Goal: Task Accomplishment & Management: Manage account settings

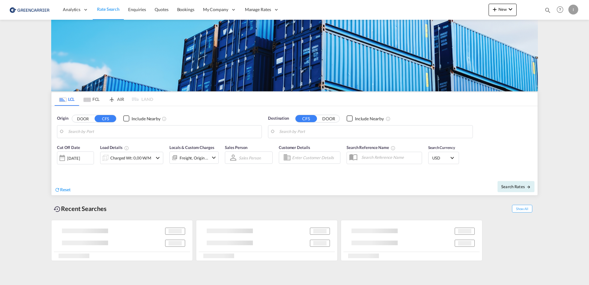
type input "[GEOGRAPHIC_DATA], [GEOGRAPHIC_DATA]"
type input "Callao, PECLL"
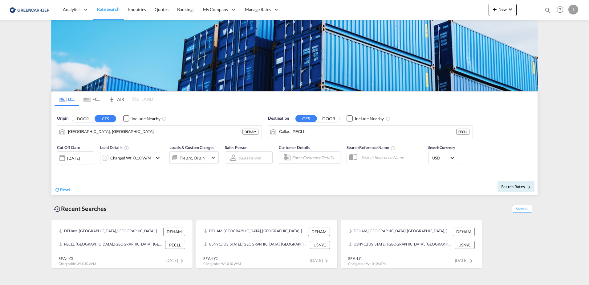
click at [528, 129] on div "Origin DOOR CFS Include Nearby Hamburg, DEHAM DEHAM Destination CFS DOOR Includ…" at bounding box center [294, 123] width 486 height 35
click at [573, 10] on div "I" at bounding box center [573, 10] width 10 height 10
click at [562, 48] on button "Logout" at bounding box center [566, 47] width 40 height 12
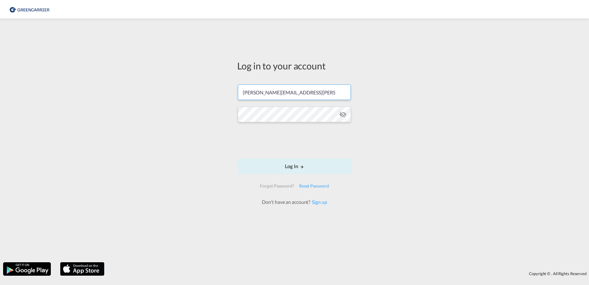
click at [276, 93] on input "[PERSON_NAME][EMAIL_ADDRESS][PERSON_NAME][DOMAIN_NAME]" at bounding box center [294, 91] width 113 height 15
type input "[PERSON_NAME][EMAIL_ADDRESS][DOMAIN_NAME]"
click at [297, 168] on button "Log In" at bounding box center [294, 165] width 115 height 15
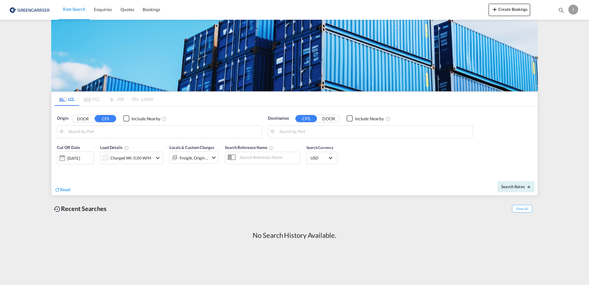
click at [456, 107] on div "Origin DOOR CFS Include Nearby Destination CFS DOOR Include Nearby" at bounding box center [294, 123] width 486 height 35
click at [572, 8] on div "I" at bounding box center [573, 10] width 10 height 10
click at [558, 46] on button "Logout" at bounding box center [566, 47] width 40 height 12
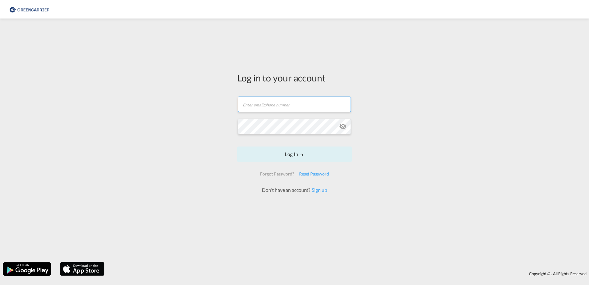
type input "[PERSON_NAME][EMAIL_ADDRESS][DOMAIN_NAME]"
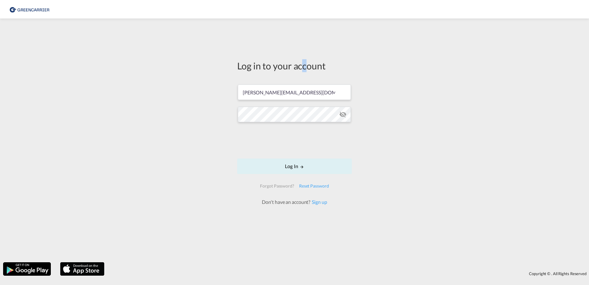
click at [305, 65] on div "Log in to your account" at bounding box center [294, 65] width 115 height 13
click at [315, 67] on div "Log in to your account" at bounding box center [294, 65] width 115 height 13
click at [313, 66] on div "Log in to your account" at bounding box center [294, 65] width 115 height 13
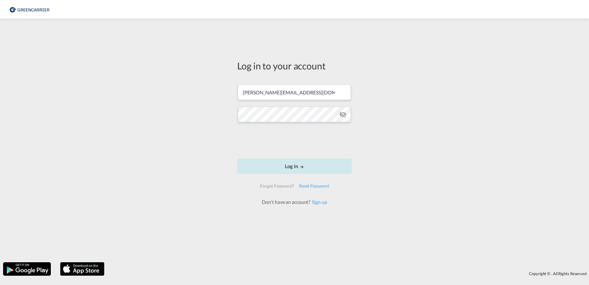
click at [309, 167] on button "Log In" at bounding box center [294, 165] width 115 height 15
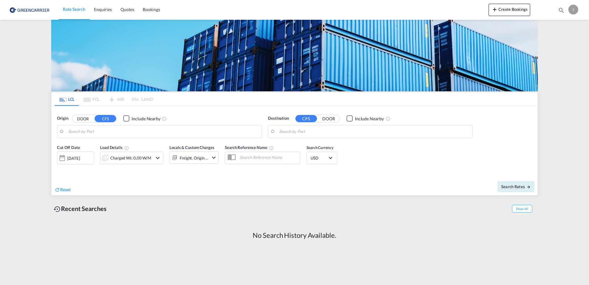
click at [575, 9] on div "I" at bounding box center [573, 10] width 10 height 10
click at [559, 28] on button "My Profile" at bounding box center [566, 27] width 40 height 12
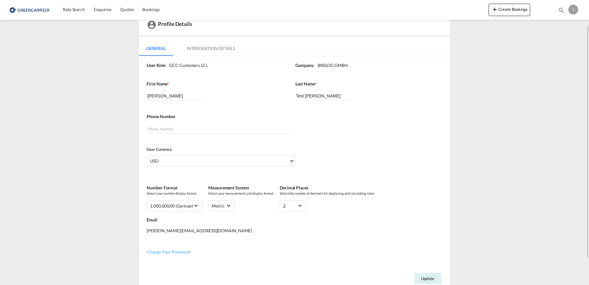
scroll to position [62, 0]
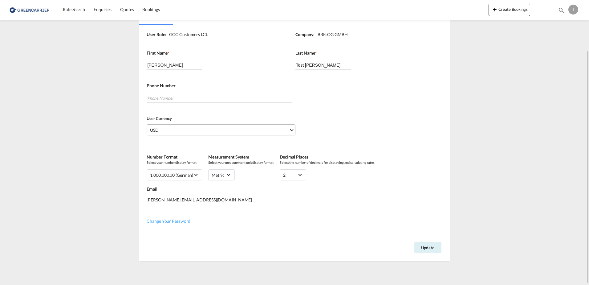
click at [194, 129] on span "USD" at bounding box center [219, 130] width 139 height 6
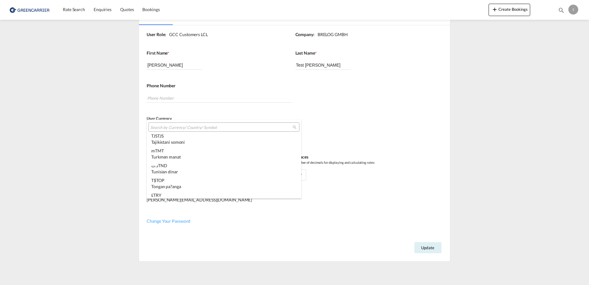
scroll to position [1941, 0]
click at [343, 118] on md-backdrop at bounding box center [294, 142] width 589 height 285
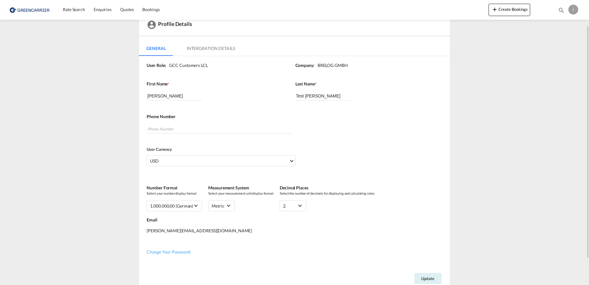
scroll to position [0, 0]
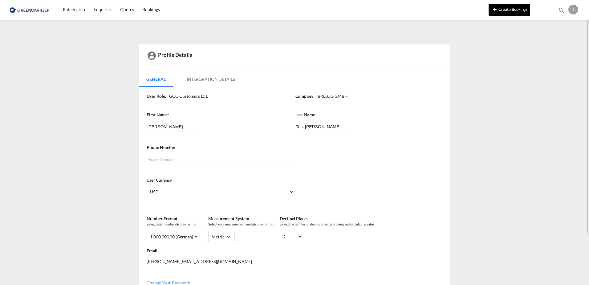
click at [495, 10] on md-icon "icon-plus 400-fg" at bounding box center [494, 9] width 7 height 7
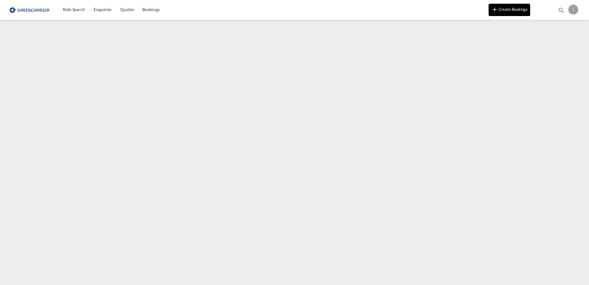
click at [496, 11] on md-icon "icon-plus 400-fg" at bounding box center [494, 9] width 7 height 7
click at [572, 11] on div "I" at bounding box center [573, 10] width 10 height 10
click at [571, 27] on button "My Profile" at bounding box center [566, 27] width 40 height 12
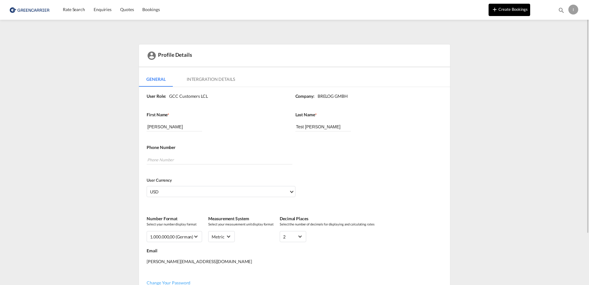
click at [497, 6] on md-icon "icon-plus 400-fg" at bounding box center [494, 9] width 7 height 7
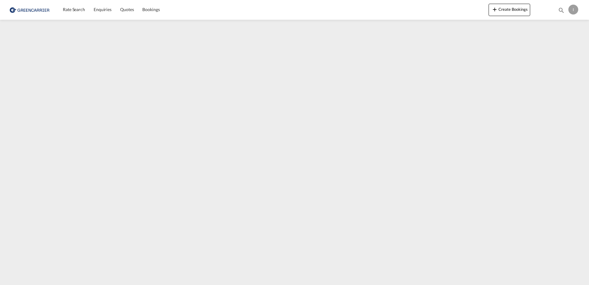
click at [576, 9] on div "I" at bounding box center [573, 10] width 10 height 10
click at [564, 26] on button "My Profile" at bounding box center [566, 27] width 40 height 12
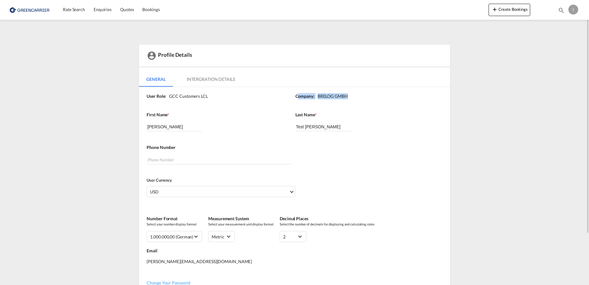
drag, startPoint x: 299, startPoint y: 95, endPoint x: 359, endPoint y: 93, distance: 60.7
click at [359, 93] on div "Company: BRELOG GMBH" at bounding box center [369, 96] width 148 height 6
drag, startPoint x: 359, startPoint y: 93, endPoint x: 321, endPoint y: 26, distance: 77.3
click at [321, 26] on md-content "Rate Search Enquiries Quotes Bookings Create Bookings Bookings Quotes Enquiries…" at bounding box center [294, 142] width 589 height 285
click at [508, 10] on button "Create Bookings" at bounding box center [509, 10] width 42 height 12
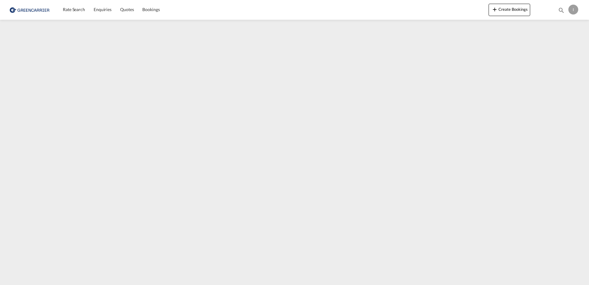
click at [574, 5] on div "I" at bounding box center [573, 10] width 10 height 10
click at [558, 47] on button "Logout" at bounding box center [566, 47] width 40 height 12
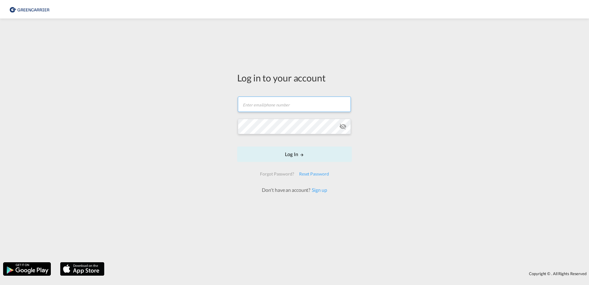
type input "isabel.huebner@greencarrier.com"
click at [322, 190] on link "Sign up" at bounding box center [318, 190] width 17 height 6
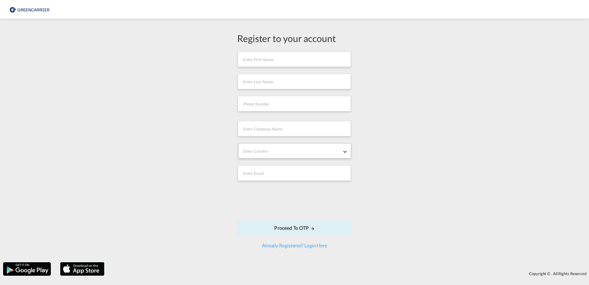
click at [291, 153] on md-select "Enter Country Afghanistan Albania Algeria American Samoa Andorra Angola Anguill…" at bounding box center [294, 150] width 113 height 15
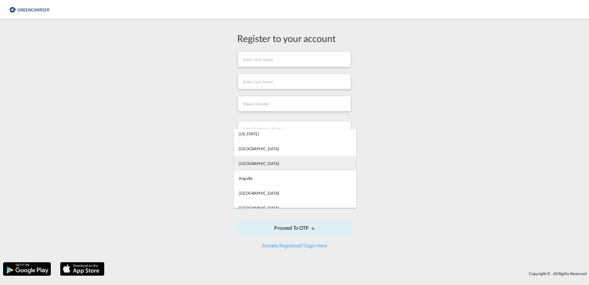
scroll to position [123, 0]
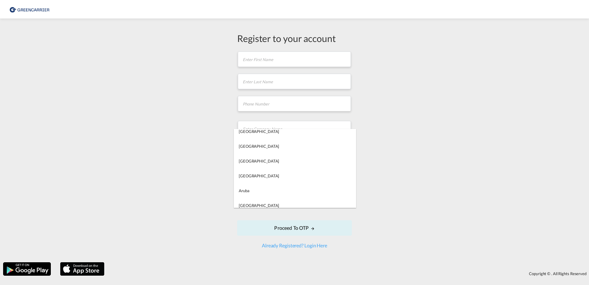
click at [459, 158] on md-backdrop at bounding box center [294, 142] width 589 height 285
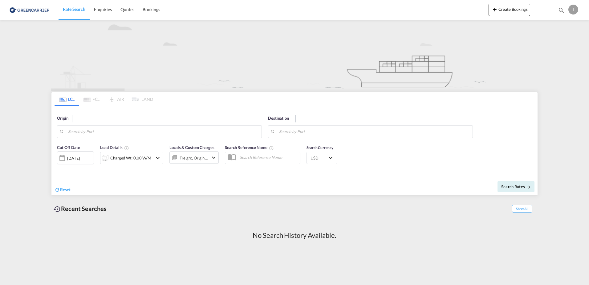
click at [571, 8] on div "I" at bounding box center [573, 10] width 10 height 10
drag, startPoint x: 560, startPoint y: 47, endPoint x: 560, endPoint y: 55, distance: 7.8
click at [560, 47] on button "Logout" at bounding box center [566, 47] width 40 height 12
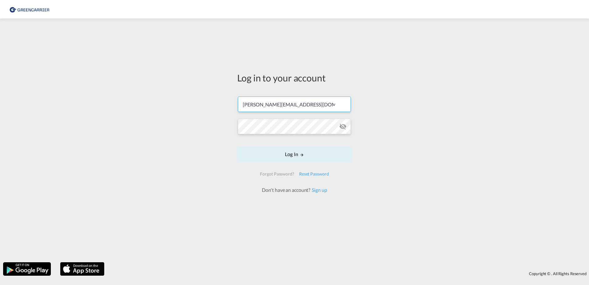
click at [269, 104] on input "isabel_huhu@yahoo.de" at bounding box center [294, 103] width 113 height 15
type input "isabel.huebner@greencarrier.com"
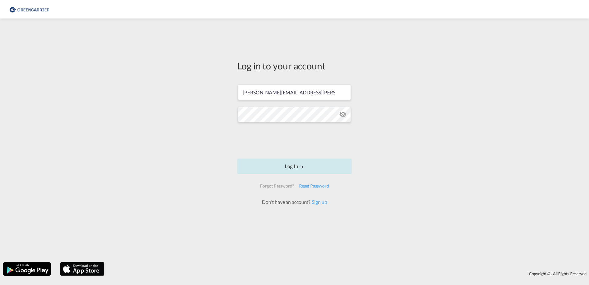
click at [277, 167] on button "Log In" at bounding box center [294, 165] width 115 height 15
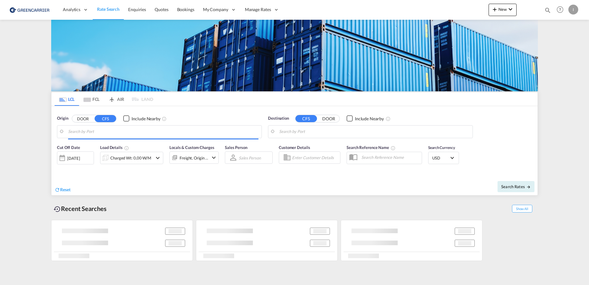
type input "[GEOGRAPHIC_DATA], [GEOGRAPHIC_DATA]"
type input "Callao, PECLL"
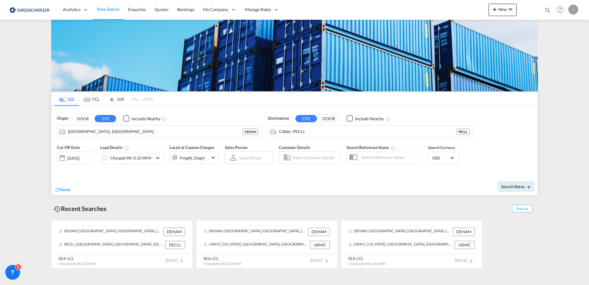
click at [552, 76] on md-content "Analytics Reports Dashboard Rate Search Enquiries Quotes Bookings" at bounding box center [294, 142] width 589 height 285
click at [559, 67] on md-content "Analytics Reports Dashboard Rate Search Enquiries Quotes Bookings" at bounding box center [294, 142] width 589 height 285
click at [576, 8] on div "I" at bounding box center [573, 10] width 10 height 10
click at [572, 26] on button "My Profile" at bounding box center [566, 27] width 40 height 12
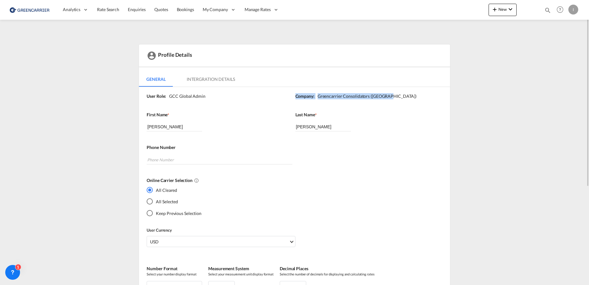
drag, startPoint x: 296, startPoint y: 95, endPoint x: 405, endPoint y: 95, distance: 108.4
click at [405, 95] on div "Company: Greencarrier Consolidators (Germany)" at bounding box center [369, 96] width 148 height 6
drag, startPoint x: 405, startPoint y: 95, endPoint x: 372, endPoint y: 94, distance: 32.7
click at [370, 87] on div "User Role: GCC Global Admin Company: Greencarrier Consolidators (Germany) First…" at bounding box center [294, 234] width 311 height 295
click at [497, 8] on md-icon "icon-plus 400-fg" at bounding box center [494, 9] width 7 height 7
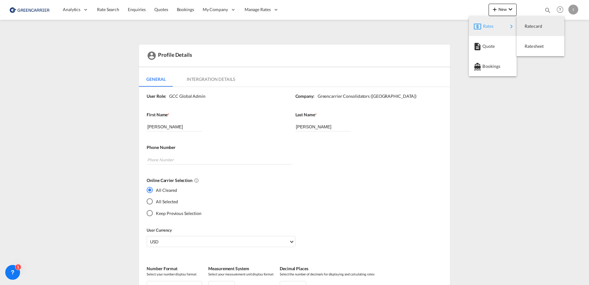
click at [404, 26] on md-backdrop at bounding box center [294, 142] width 589 height 285
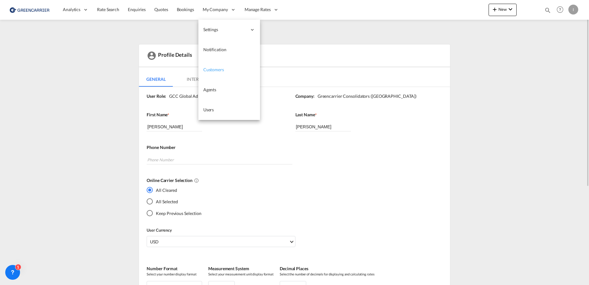
click at [218, 69] on span "Customers" at bounding box center [213, 69] width 21 height 5
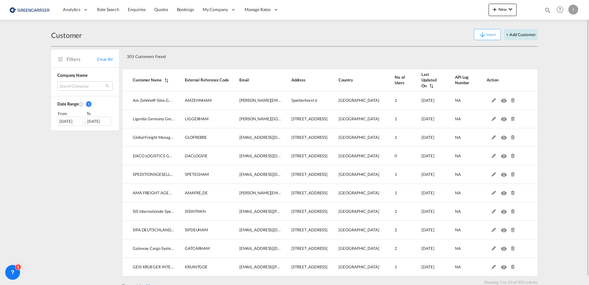
click at [529, 34] on button "+ Add Customer" at bounding box center [521, 34] width 34 height 11
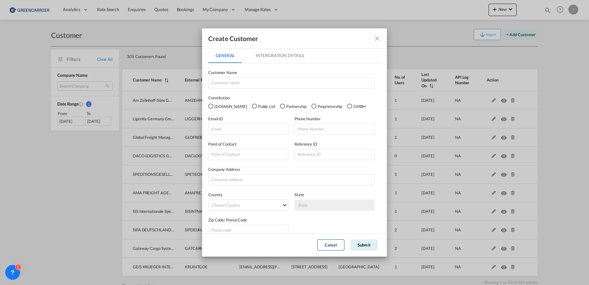
click at [378, 38] on md-icon "icon-close fg-AAA8AD" at bounding box center [376, 38] width 7 height 7
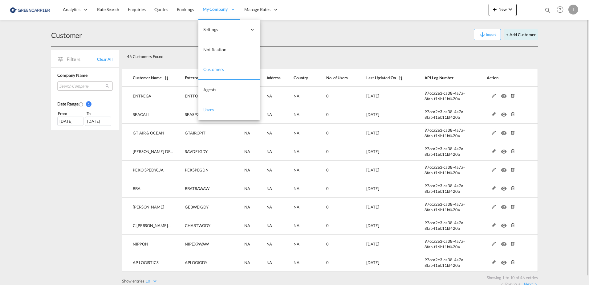
click at [210, 109] on span "Users" at bounding box center [208, 109] width 11 height 5
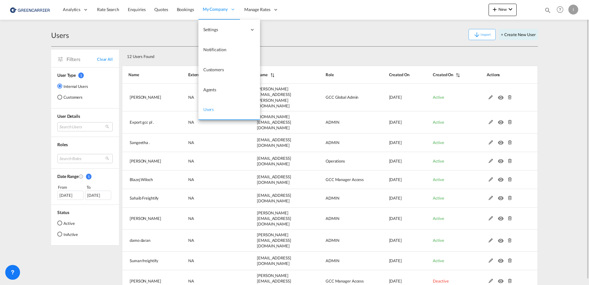
click at [211, 111] on span "Users" at bounding box center [208, 109] width 11 height 5
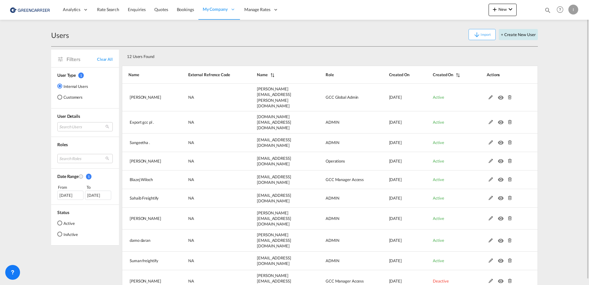
click at [523, 34] on button "+ Create New User" at bounding box center [518, 34] width 39 height 11
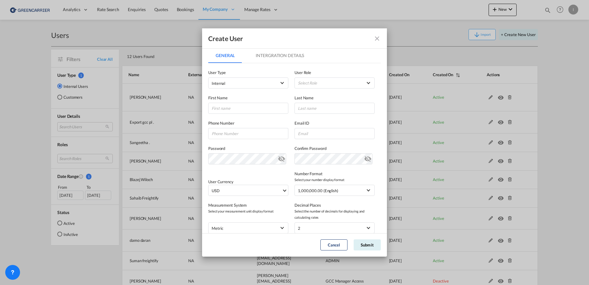
click at [377, 37] on md-icon "icon-close fg-AAA8AD" at bounding box center [376, 38] width 7 height 7
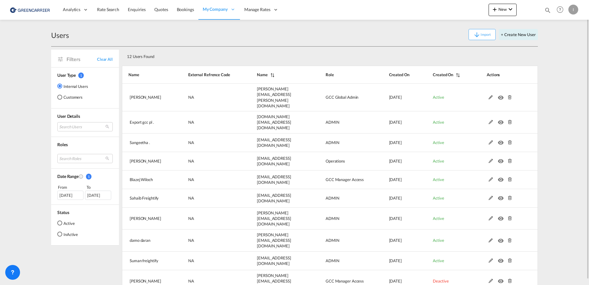
click at [61, 94] on md-radio-button "Customers" at bounding box center [72, 97] width 31 height 6
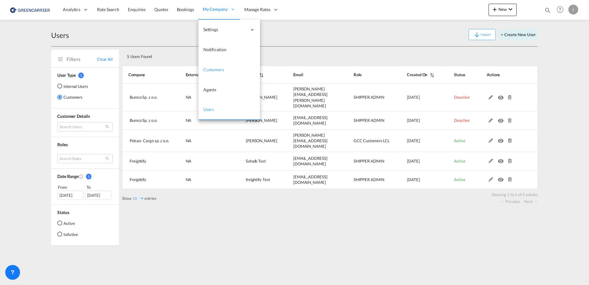
click at [213, 73] on link "Customers" at bounding box center [229, 70] width 62 height 20
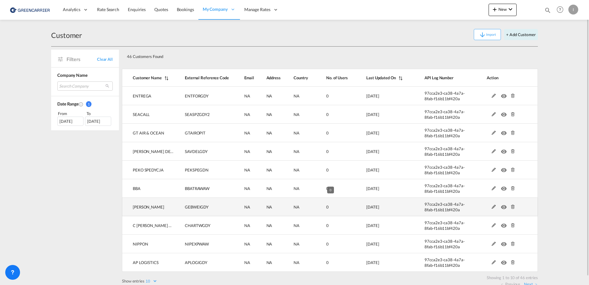
scroll to position [8, 0]
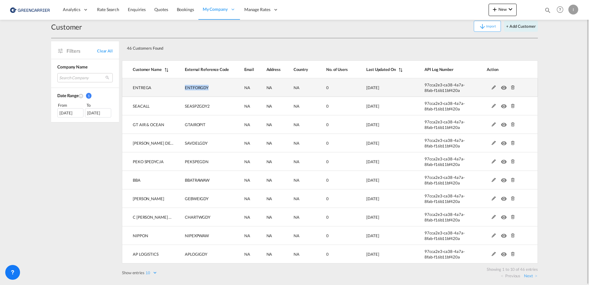
drag, startPoint x: 183, startPoint y: 87, endPoint x: 210, endPoint y: 87, distance: 26.5
click at [210, 87] on td "ENTFORGDY" at bounding box center [203, 87] width 59 height 18
drag, startPoint x: 210, startPoint y: 87, endPoint x: 206, endPoint y: 91, distance: 5.7
click at [200, 87] on span "ENTFORGDY" at bounding box center [197, 87] width 24 height 5
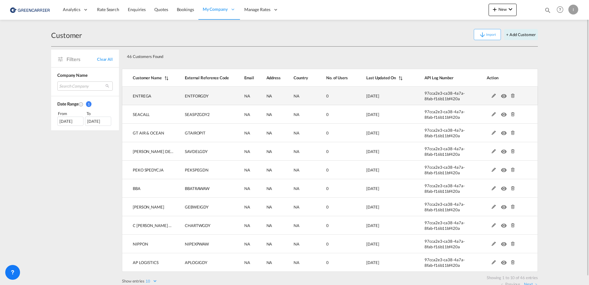
click at [494, 96] on md-icon at bounding box center [494, 96] width 8 height 4
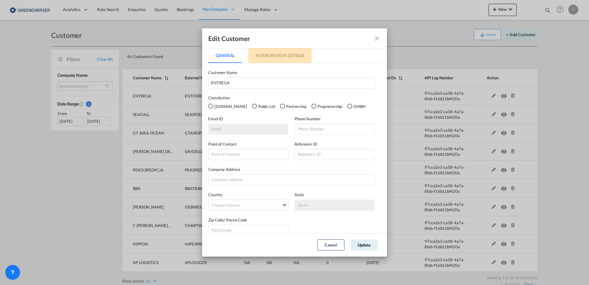
click at [284, 52] on md-tab-item "Intergration Details" at bounding box center [279, 55] width 63 height 15
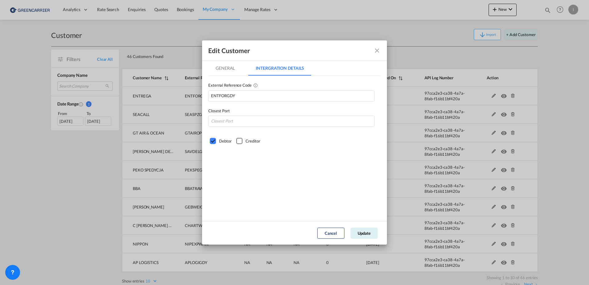
click at [381, 48] on md-icon "icon-close fg-AAA8AD" at bounding box center [376, 50] width 7 height 7
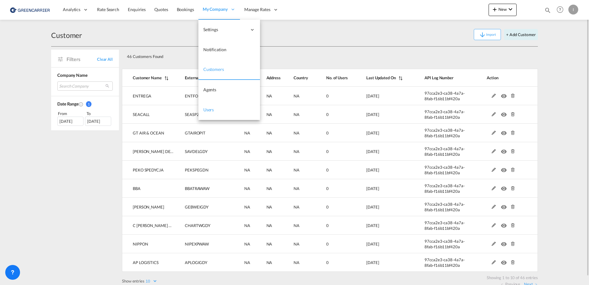
click at [208, 111] on span "Users" at bounding box center [208, 109] width 11 height 5
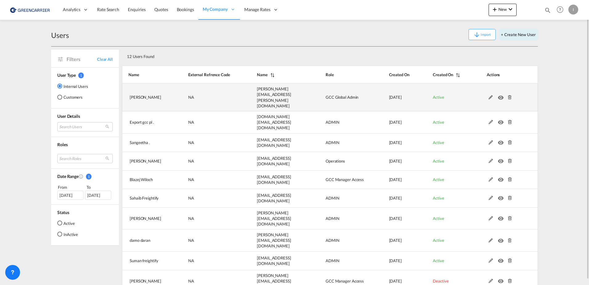
click at [490, 95] on md-icon at bounding box center [491, 97] width 8 height 4
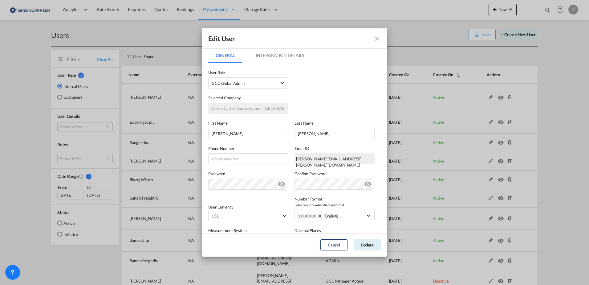
click at [377, 37] on md-icon "icon-close fg-AAA8AD" at bounding box center [376, 38] width 7 height 7
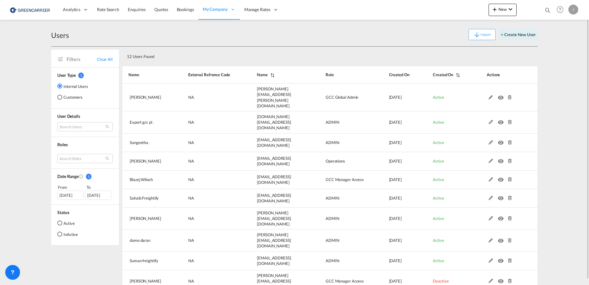
click at [63, 98] on md-radio-button "Customers" at bounding box center [72, 97] width 31 height 6
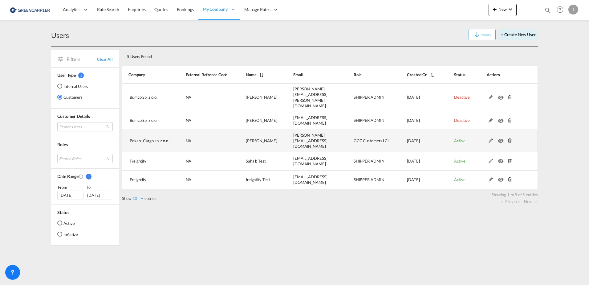
click at [490, 138] on md-icon at bounding box center [491, 140] width 8 height 4
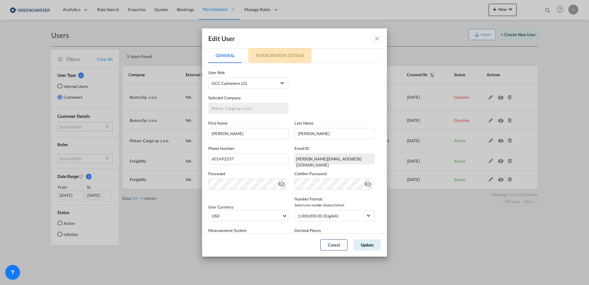
click at [259, 55] on md-tab-item "Intergration Details" at bounding box center [279, 55] width 63 height 15
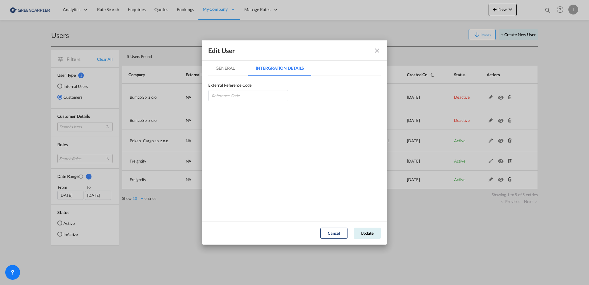
click at [228, 65] on md-tab-item "General" at bounding box center [225, 68] width 34 height 15
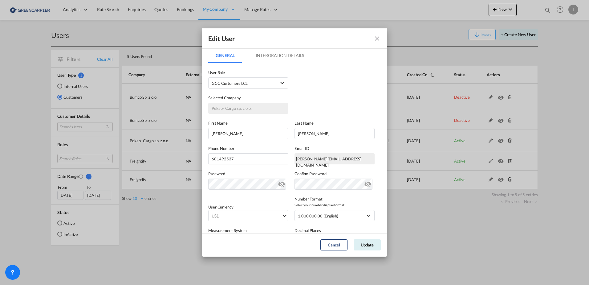
click at [290, 65] on div "User Type Internal Internal Customer User Role GCC Customers LCL USER_DEFINED B…" at bounding box center [294, 75] width 172 height 25
click at [289, 52] on md-tab-item "Intergration Details" at bounding box center [279, 55] width 63 height 15
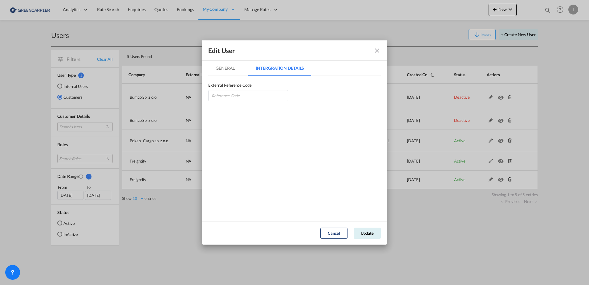
click at [382, 52] on button "GeneralIntergration Details ..." at bounding box center [377, 50] width 12 height 12
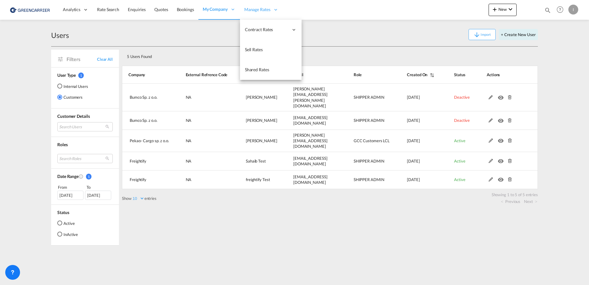
click at [244, 4] on div "Manage Rates" at bounding box center [261, 10] width 43 height 20
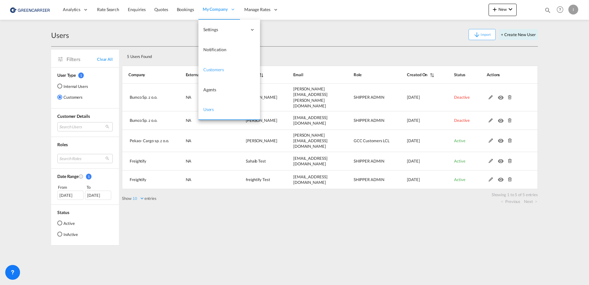
click at [210, 69] on span "Customers" at bounding box center [213, 69] width 21 height 5
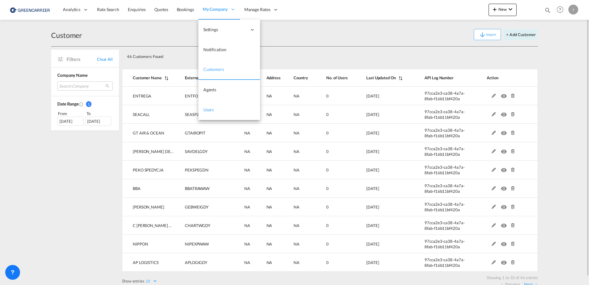
click at [208, 109] on span "Users" at bounding box center [208, 109] width 11 height 5
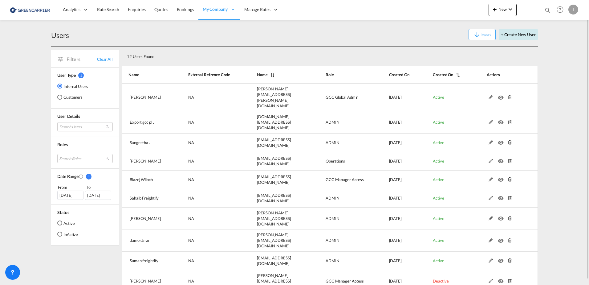
click at [527, 34] on button "+ Create New User" at bounding box center [518, 34] width 39 height 11
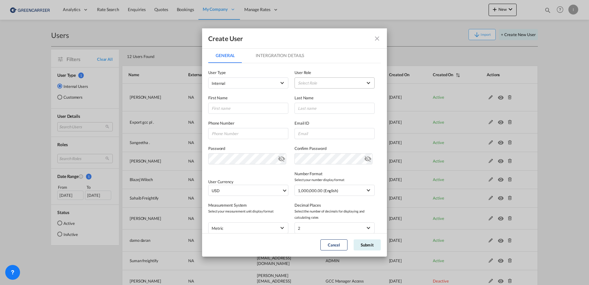
click at [327, 82] on md-select "Select Role ADMIN GLOBAL Essentials Admin GLOBAL Essentials Manager GLOBAL Esse…" at bounding box center [334, 82] width 80 height 11
click at [253, 80] on md-backdrop at bounding box center [294, 142] width 589 height 285
click at [244, 85] on span "Internal" at bounding box center [244, 83] width 65 height 6
click at [220, 100] on div "Customer" at bounding box center [220, 98] width 17 height 6
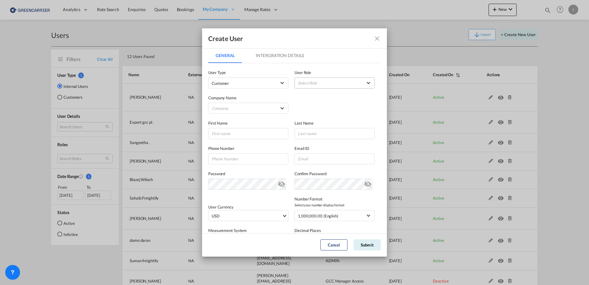
click at [317, 81] on md-select "Select Role" at bounding box center [334, 82] width 80 height 11
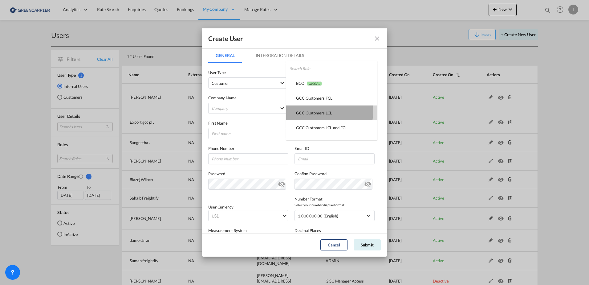
click at [315, 112] on div "GCC Customers LCL USER_DEFINED" at bounding box center [314, 113] width 36 height 6
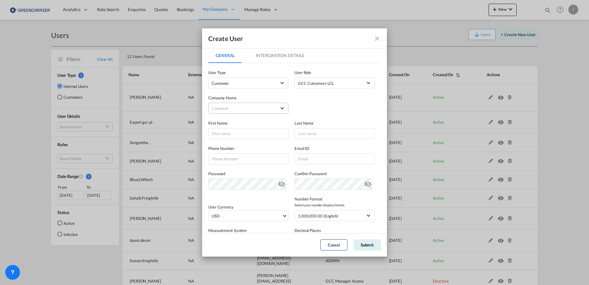
click at [251, 108] on md-select "Company ALFA FORWARDING AP LOGISTICS ATC CARGO AVION POLAND BBA C HARTWIG GDYNI…" at bounding box center [248, 108] width 80 height 11
click at [357, 103] on md-backdrop at bounding box center [294, 142] width 589 height 285
click at [278, 105] on md-select "Company" at bounding box center [248, 108] width 80 height 11
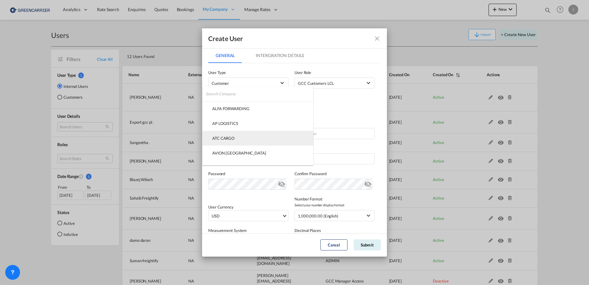
click at [227, 140] on div "ATC CARGO" at bounding box center [223, 138] width 22 height 6
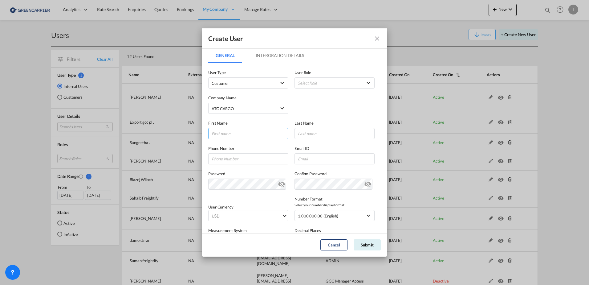
click at [222, 133] on input "GeneralIntergration Details ..." at bounding box center [248, 133] width 80 height 11
click at [346, 117] on div "First Name Last Name" at bounding box center [294, 126] width 172 height 25
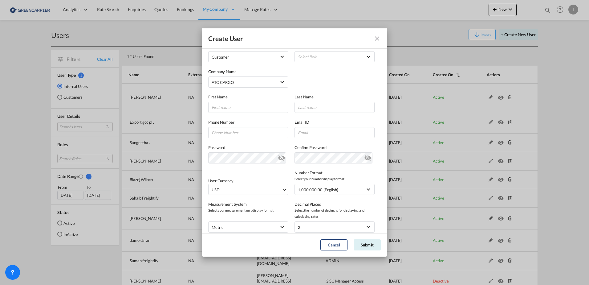
scroll to position [37, 0]
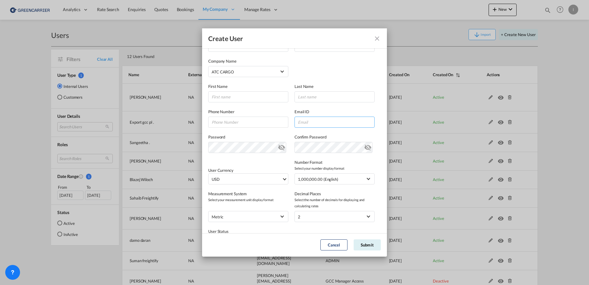
click at [327, 124] on input "GeneralIntergration Details ..." at bounding box center [334, 121] width 80 height 11
click at [224, 133] on div "Password Password must contain the following: A special character A number Mini…" at bounding box center [294, 139] width 172 height 25
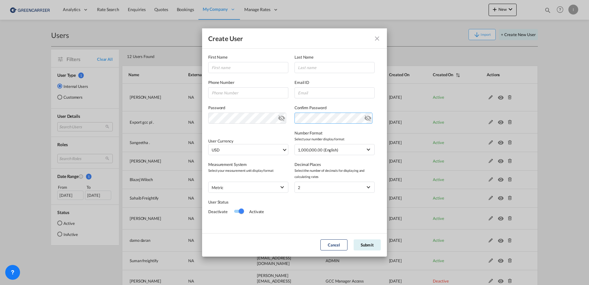
scroll to position [67, 0]
click at [235, 150] on span "USD" at bounding box center [247, 148] width 70 height 6
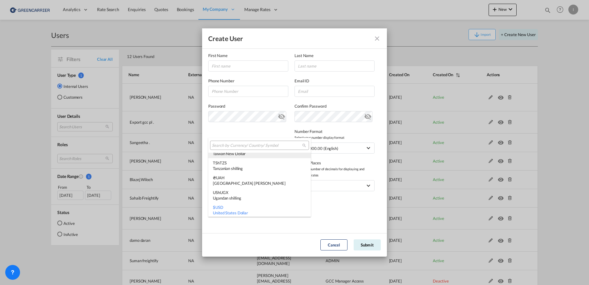
scroll to position [2064, 0]
click at [239, 146] on input "search" at bounding box center [257, 146] width 90 height 6
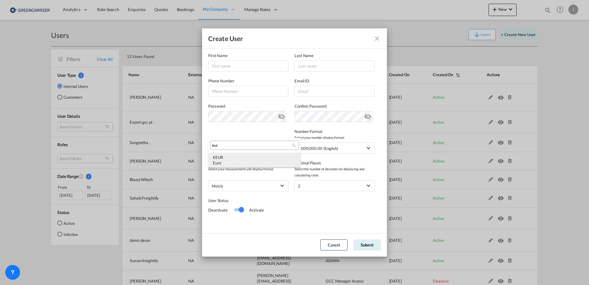
type input "eur"
click at [219, 159] on div "€ EUR Euro" at bounding box center [254, 159] width 83 height 11
drag, startPoint x: 304, startPoint y: 90, endPoint x: 332, endPoint y: 91, distance: 27.7
click at [332, 91] on input "GeneralIntergration Details ..." at bounding box center [334, 91] width 80 height 11
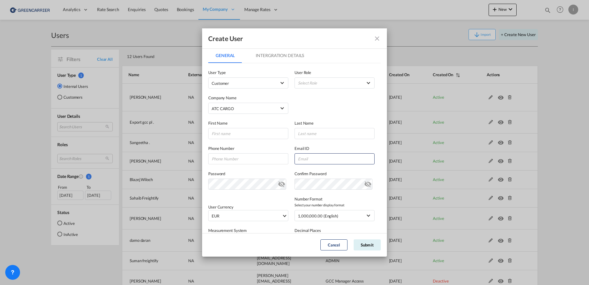
click at [353, 60] on md-tabs-canvas "General Intergration Details General Intergration Details" at bounding box center [294, 55] width 172 height 15
click at [378, 41] on md-icon "icon-close fg-AAA8AD" at bounding box center [376, 38] width 7 height 7
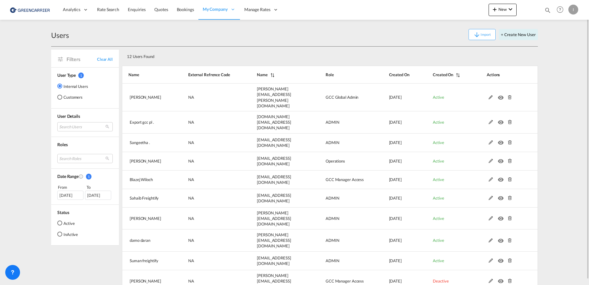
click at [65, 97] on md-radio-button "Customers" at bounding box center [72, 97] width 31 height 6
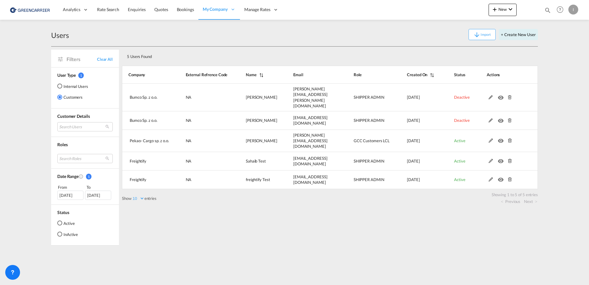
click at [574, 11] on div "I" at bounding box center [573, 10] width 10 height 10
click at [561, 47] on button "Logout" at bounding box center [566, 47] width 40 height 12
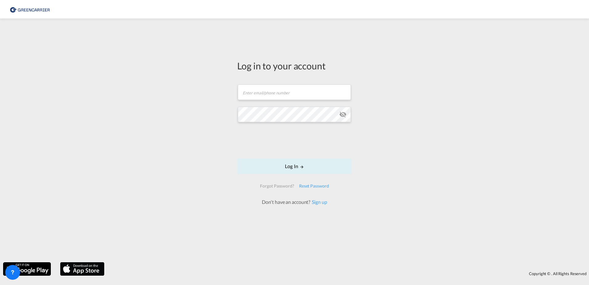
click at [322, 191] on div "Forgot Password? Reset Password" at bounding box center [294, 187] width 79 height 14
click at [321, 202] on link "Sign up" at bounding box center [318, 202] width 17 height 6
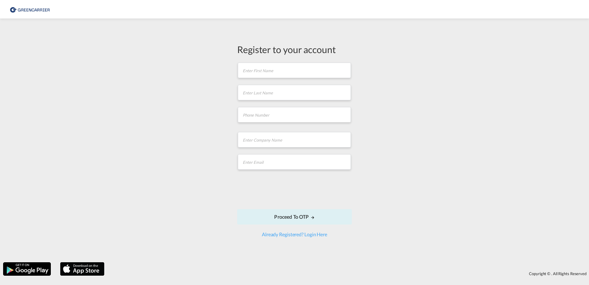
drag, startPoint x: 480, startPoint y: 125, endPoint x: 483, endPoint y: 129, distance: 4.2
click at [480, 125] on div "Register to your account First name is required Last name is required Company N…" at bounding box center [294, 140] width 589 height 237
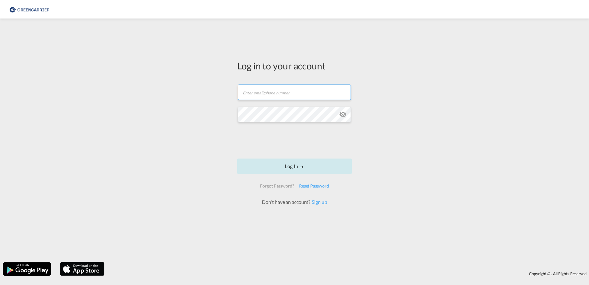
type input "[PERSON_NAME][EMAIL_ADDRESS][PERSON_NAME][DOMAIN_NAME]"
drag, startPoint x: 272, startPoint y: 168, endPoint x: 277, endPoint y: 168, distance: 4.6
click at [272, 168] on button "Log In" at bounding box center [294, 165] width 115 height 15
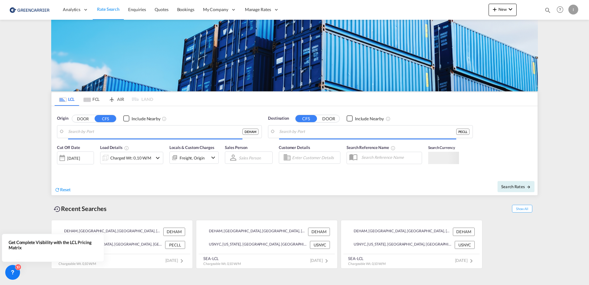
type input "[GEOGRAPHIC_DATA], [GEOGRAPHIC_DATA]"
type input "Callao, PECLL"
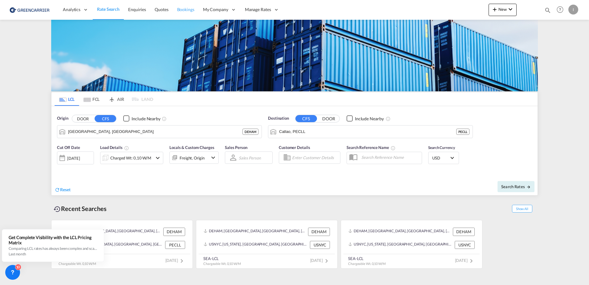
click at [182, 10] on span "Bookings" at bounding box center [185, 9] width 17 height 5
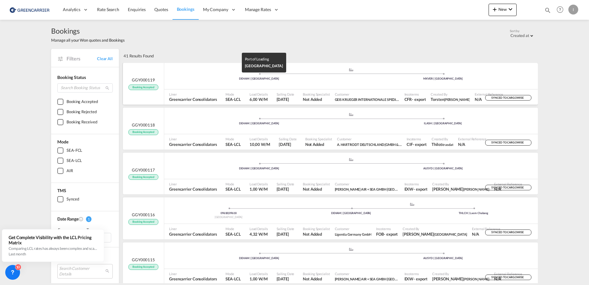
click at [205, 77] on div "DEHAM | [GEOGRAPHIC_DATA]" at bounding box center [259, 79] width 184 height 4
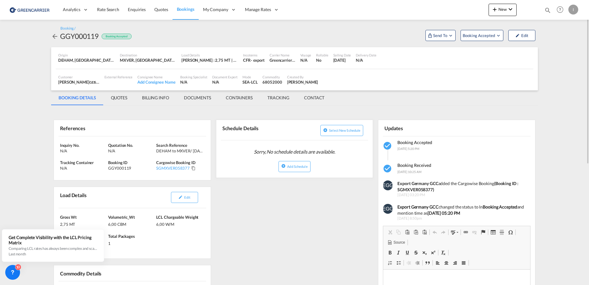
click at [119, 100] on md-tab-item "QUOTES" at bounding box center [118, 97] width 31 height 15
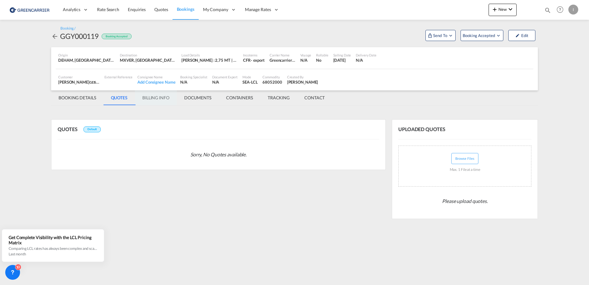
click at [163, 97] on md-tab-item "BILLING INFO" at bounding box center [156, 97] width 42 height 15
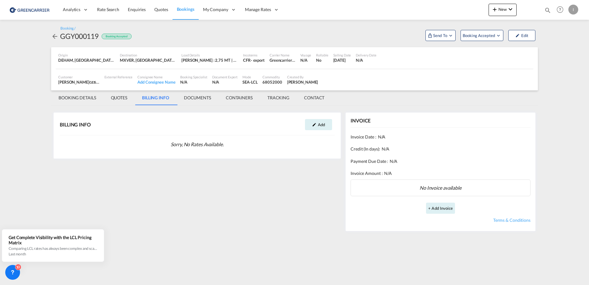
click at [207, 99] on md-tab-item "DOCUMENTS" at bounding box center [197, 97] width 42 height 15
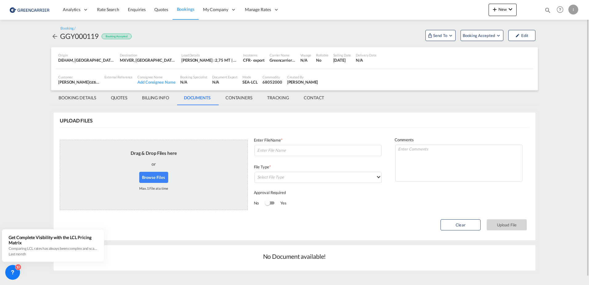
click at [87, 96] on md-tab-item "BOOKING DETAILS" at bounding box center [77, 97] width 52 height 15
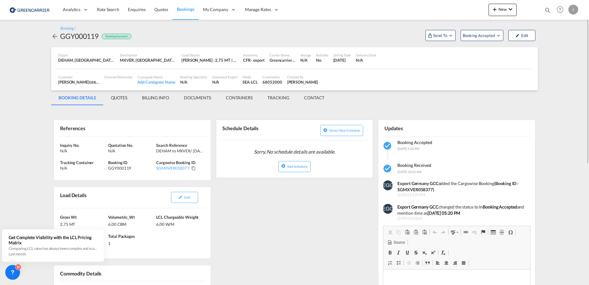
click at [182, 9] on span "Bookings" at bounding box center [186, 8] width 18 height 5
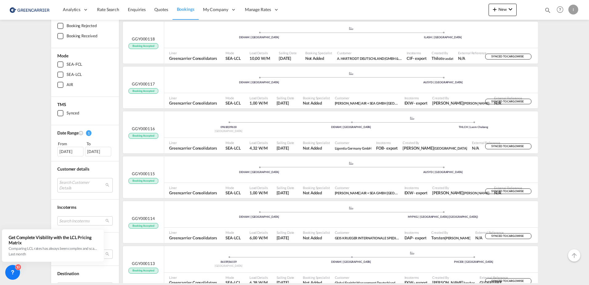
scroll to position [92, 0]
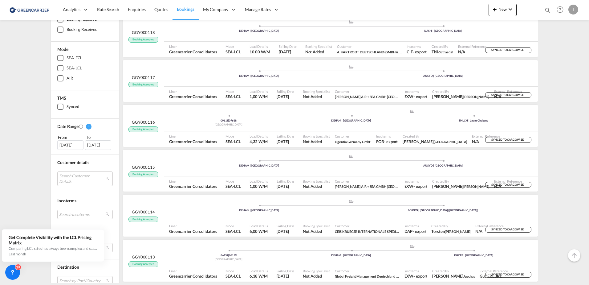
click at [71, 144] on div "[DATE]" at bounding box center [70, 144] width 26 height 9
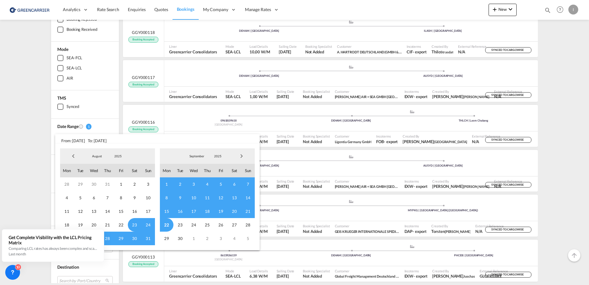
click at [166, 223] on span "22" at bounding box center [167, 225] width 14 height 14
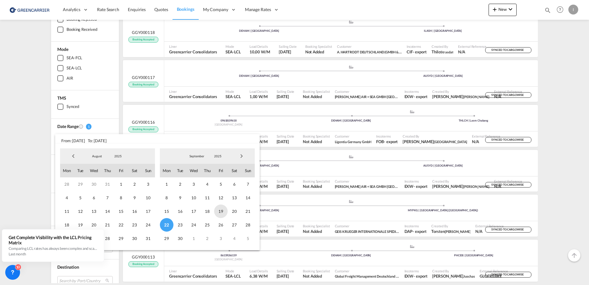
click at [216, 211] on span "19" at bounding box center [221, 211] width 14 height 14
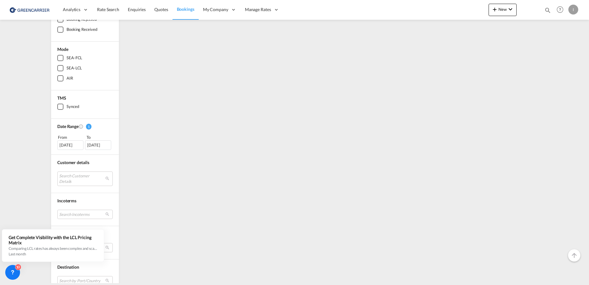
click at [58, 146] on div "[DATE]" at bounding box center [70, 144] width 26 height 9
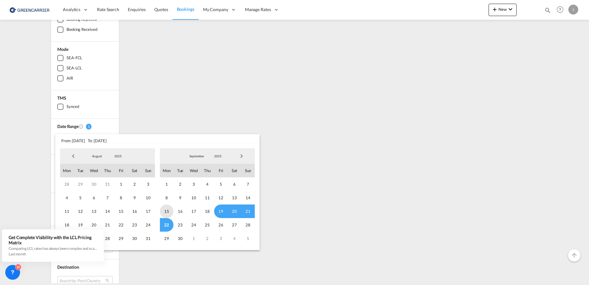
click at [169, 211] on span "15" at bounding box center [167, 211] width 14 height 14
click at [165, 224] on span "22" at bounding box center [167, 225] width 14 height 14
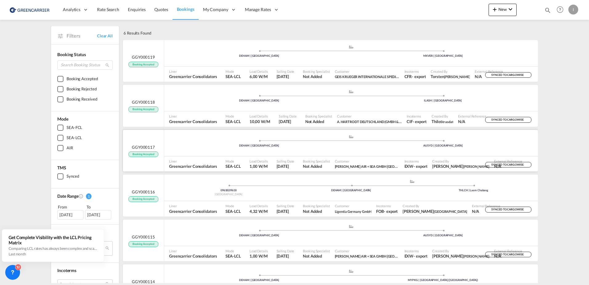
scroll to position [0, 0]
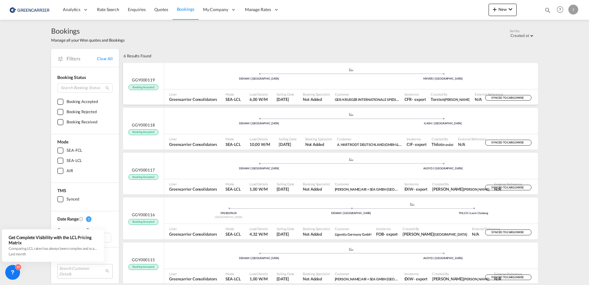
click at [207, 80] on div ".a{fill:#aaa8ad;} .a{fill:#aaa8ad;} DEHAM | [GEOGRAPHIC_DATA] MXVER | [GEOGRAPH…" at bounding box center [351, 76] width 374 height 18
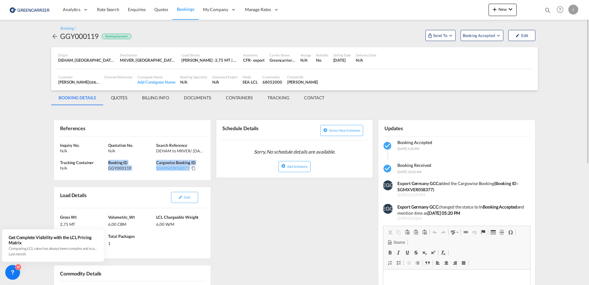
drag, startPoint x: 155, startPoint y: 163, endPoint x: 197, endPoint y: 170, distance: 42.8
click at [197, 170] on div "Inquiry No. N/A Quotation No. N/A Search Reference DEHAM to MXVER/ [DATE] Track…" at bounding box center [132, 158] width 157 height 44
drag, startPoint x: 197, startPoint y: 170, endPoint x: 238, endPoint y: 204, distance: 54.0
click at [449, 32] on button "Send To" at bounding box center [440, 35] width 30 height 11
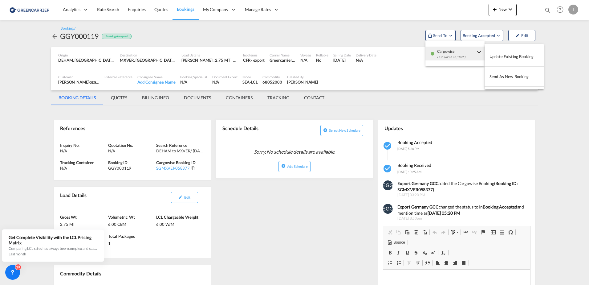
click at [338, 36] on md-backdrop at bounding box center [294, 142] width 589 height 285
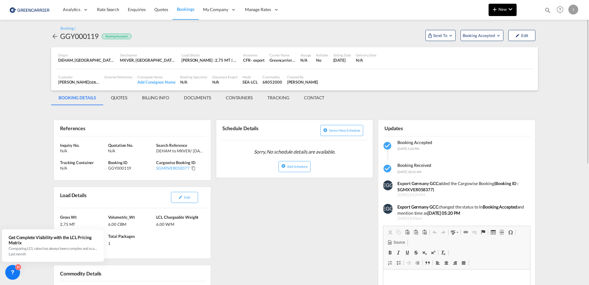
click at [512, 10] on md-icon "icon-chevron-down" at bounding box center [510, 9] width 7 height 7
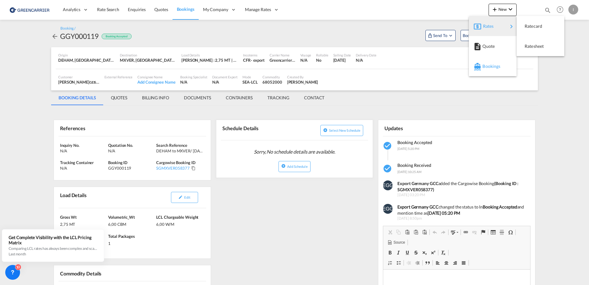
click at [483, 66] on span "Bookings" at bounding box center [485, 66] width 7 height 12
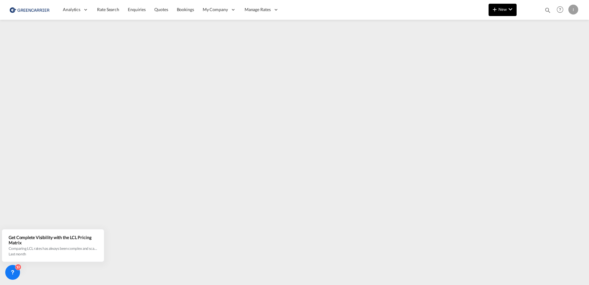
click at [495, 5] on button "New" at bounding box center [502, 10] width 28 height 12
click at [498, 9] on md-backdrop at bounding box center [294, 142] width 589 height 285
click at [502, 10] on span "New" at bounding box center [502, 9] width 23 height 5
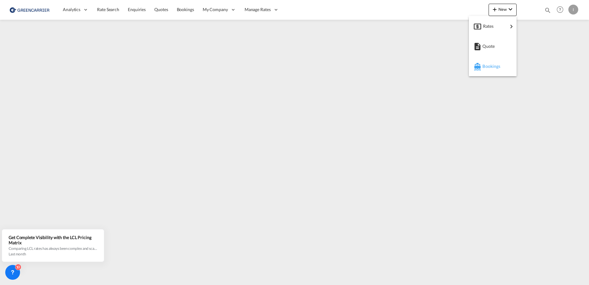
click at [489, 66] on span "Bookings" at bounding box center [485, 66] width 7 height 12
click at [13, 269] on icon at bounding box center [13, 272] width 6 height 6
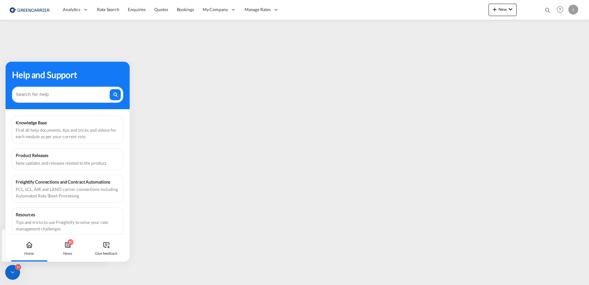
click at [12, 270] on icon at bounding box center [13, 272] width 6 height 6
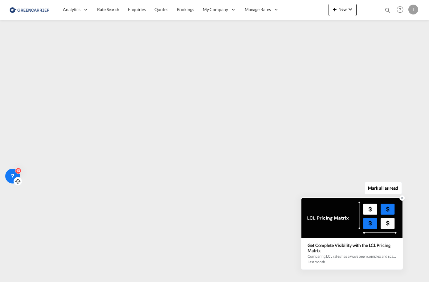
click at [401, 197] on icon at bounding box center [402, 198] width 4 height 4
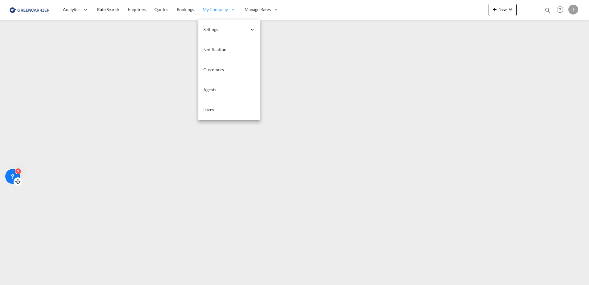
click at [183, 7] on span "Bookings" at bounding box center [185, 9] width 17 height 5
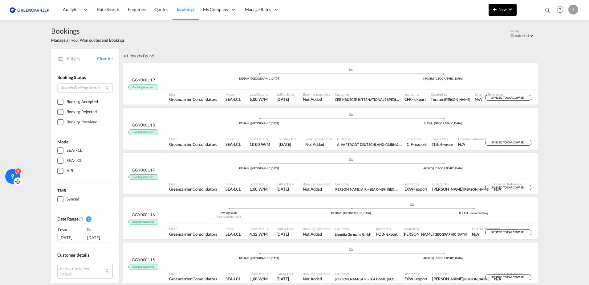
click at [491, 4] on button "New" at bounding box center [502, 10] width 28 height 12
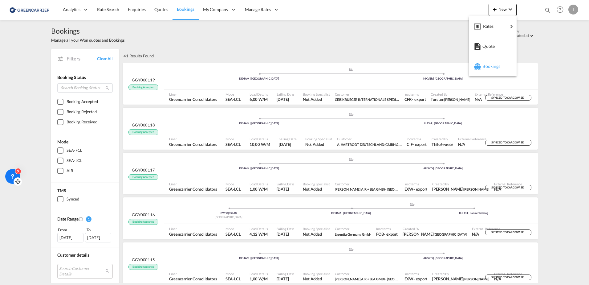
click at [489, 67] on span "Bookings" at bounding box center [485, 66] width 7 height 12
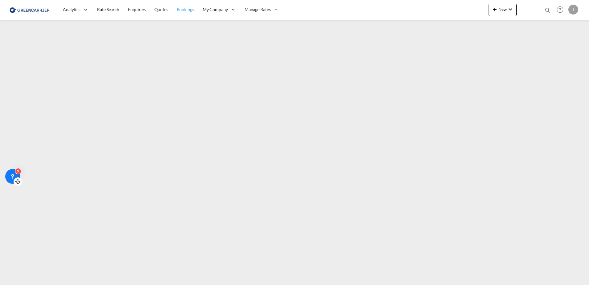
drag, startPoint x: 180, startPoint y: 8, endPoint x: 184, endPoint y: 16, distance: 8.5
click at [180, 8] on span "Bookings" at bounding box center [185, 9] width 17 height 5
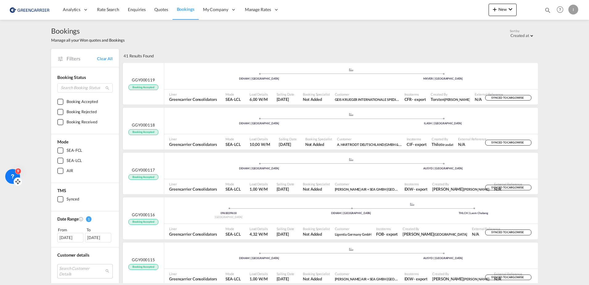
click at [74, 235] on div "[DATE]" at bounding box center [70, 237] width 26 height 9
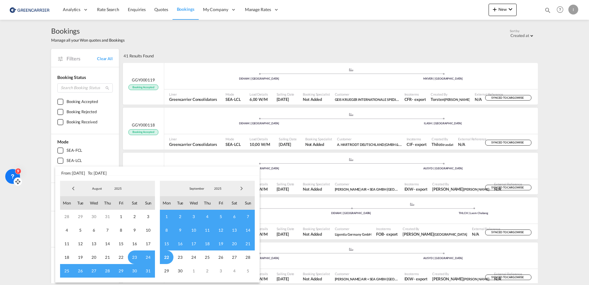
click at [183, 241] on span "16" at bounding box center [180, 244] width 14 height 14
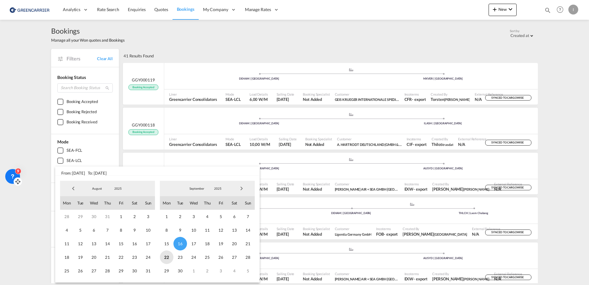
click at [169, 257] on span "22" at bounding box center [167, 257] width 14 height 14
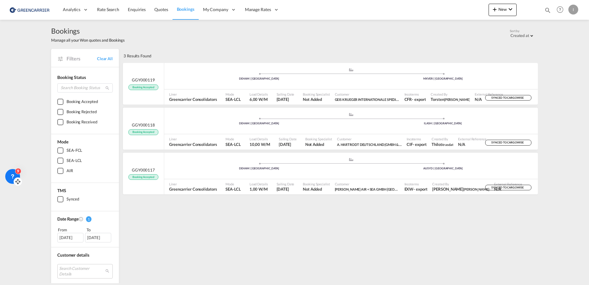
click at [62, 238] on div "[DATE]" at bounding box center [70, 237] width 26 height 9
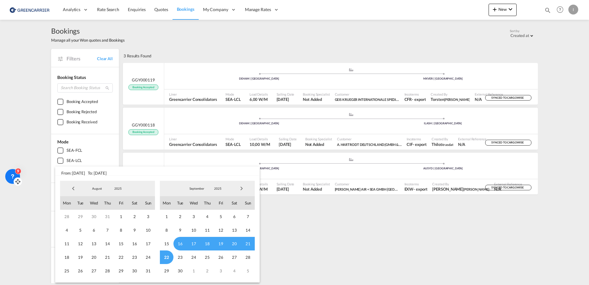
click at [180, 241] on span "16" at bounding box center [180, 244] width 14 height 14
click at [180, 244] on span "16" at bounding box center [180, 244] width 14 height 14
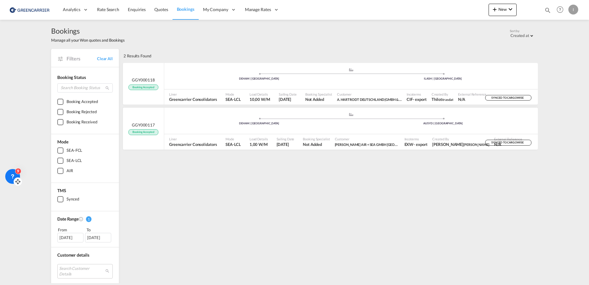
click at [59, 235] on div "[DATE]" at bounding box center [70, 237] width 26 height 9
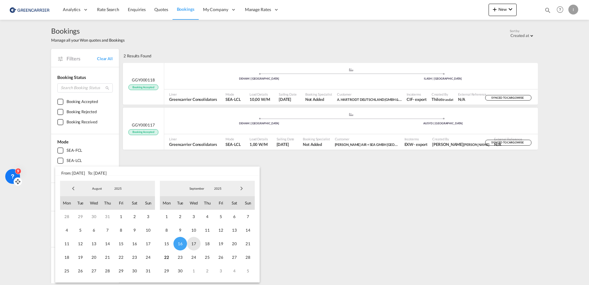
click at [191, 244] on span "17" at bounding box center [194, 244] width 14 height 14
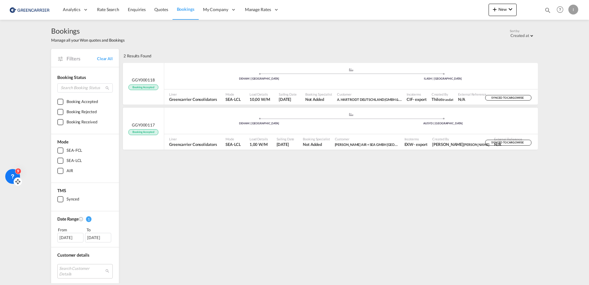
click at [67, 236] on div "[DATE]" at bounding box center [70, 237] width 26 height 9
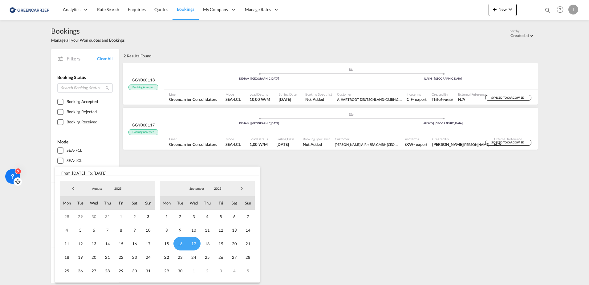
click at [195, 243] on span "17" at bounding box center [194, 244] width 14 height 14
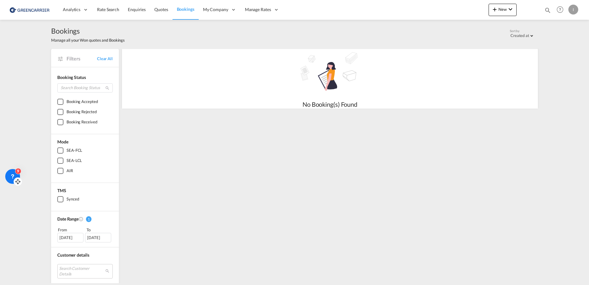
click at [68, 237] on div "[DATE]" at bounding box center [70, 237] width 26 height 9
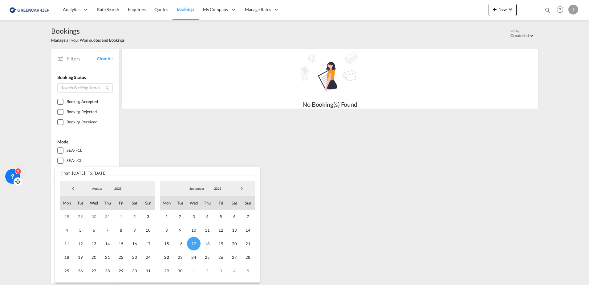
click at [196, 242] on span "17" at bounding box center [194, 244] width 14 height 14
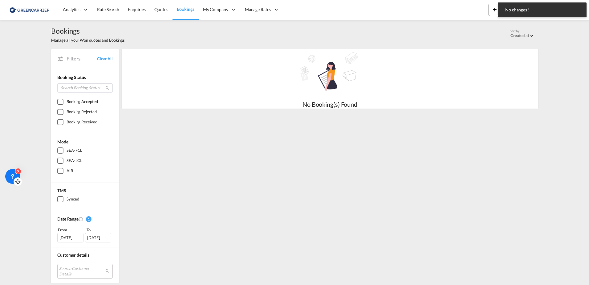
click at [98, 236] on div "[DATE]" at bounding box center [98, 237] width 26 height 9
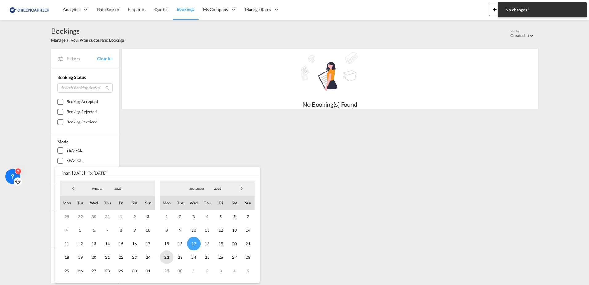
click at [163, 256] on span "22" at bounding box center [167, 257] width 14 height 14
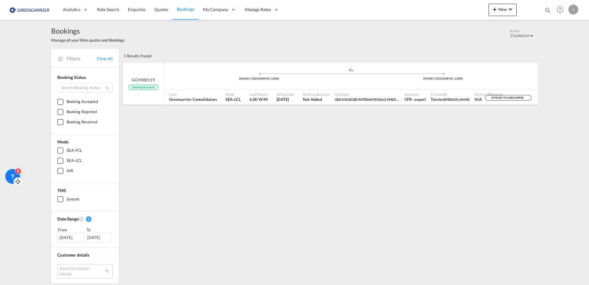
click at [220, 74] on span at bounding box center [259, 74] width 184 height 2
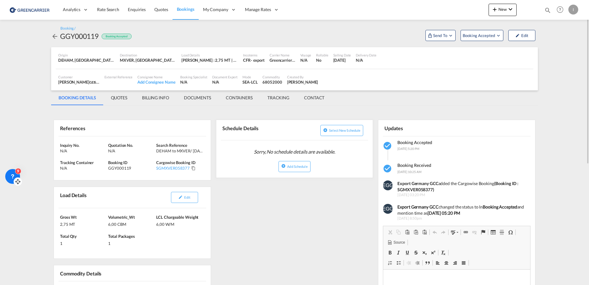
drag, startPoint x: 400, startPoint y: 194, endPoint x: 446, endPoint y: 194, distance: 45.9
click at [446, 194] on span "[DATE] 03:20 PM" at bounding box center [461, 194] width 128 height 5
drag, startPoint x: 446, startPoint y: 194, endPoint x: 413, endPoint y: 194, distance: 33.6
click at [413, 194] on span "[DATE] 03:20 PM" at bounding box center [461, 194] width 128 height 5
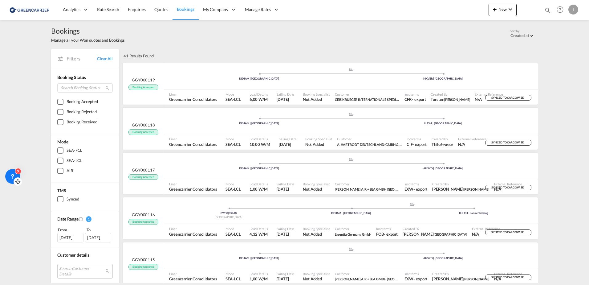
click at [329, 47] on div "Bookings Manage all your Won quotes and Bookings Sort by Created at Created at …" at bounding box center [294, 34] width 487 height 29
click at [338, 52] on div "41 Results Found" at bounding box center [330, 56] width 416 height 14
click at [186, 11] on span "Bookings" at bounding box center [186, 8] width 18 height 5
click at [208, 84] on div ".a{fill:#aaa8ad;} .a{fill:#aaa8ad;} DEHAM | [GEOGRAPHIC_DATA] MXVER | [GEOGRAPH…" at bounding box center [351, 76] width 374 height 18
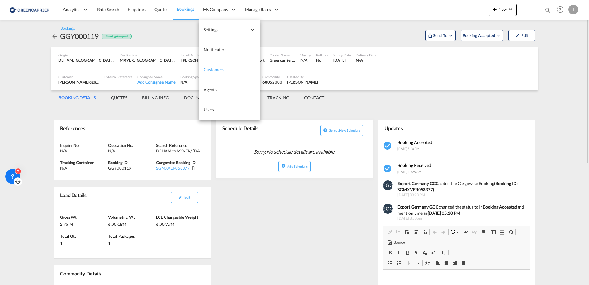
drag, startPoint x: 213, startPoint y: 69, endPoint x: 223, endPoint y: 70, distance: 10.0
click at [213, 69] on span "Customers" at bounding box center [214, 69] width 21 height 5
